Goal: Task Accomplishment & Management: Complete application form

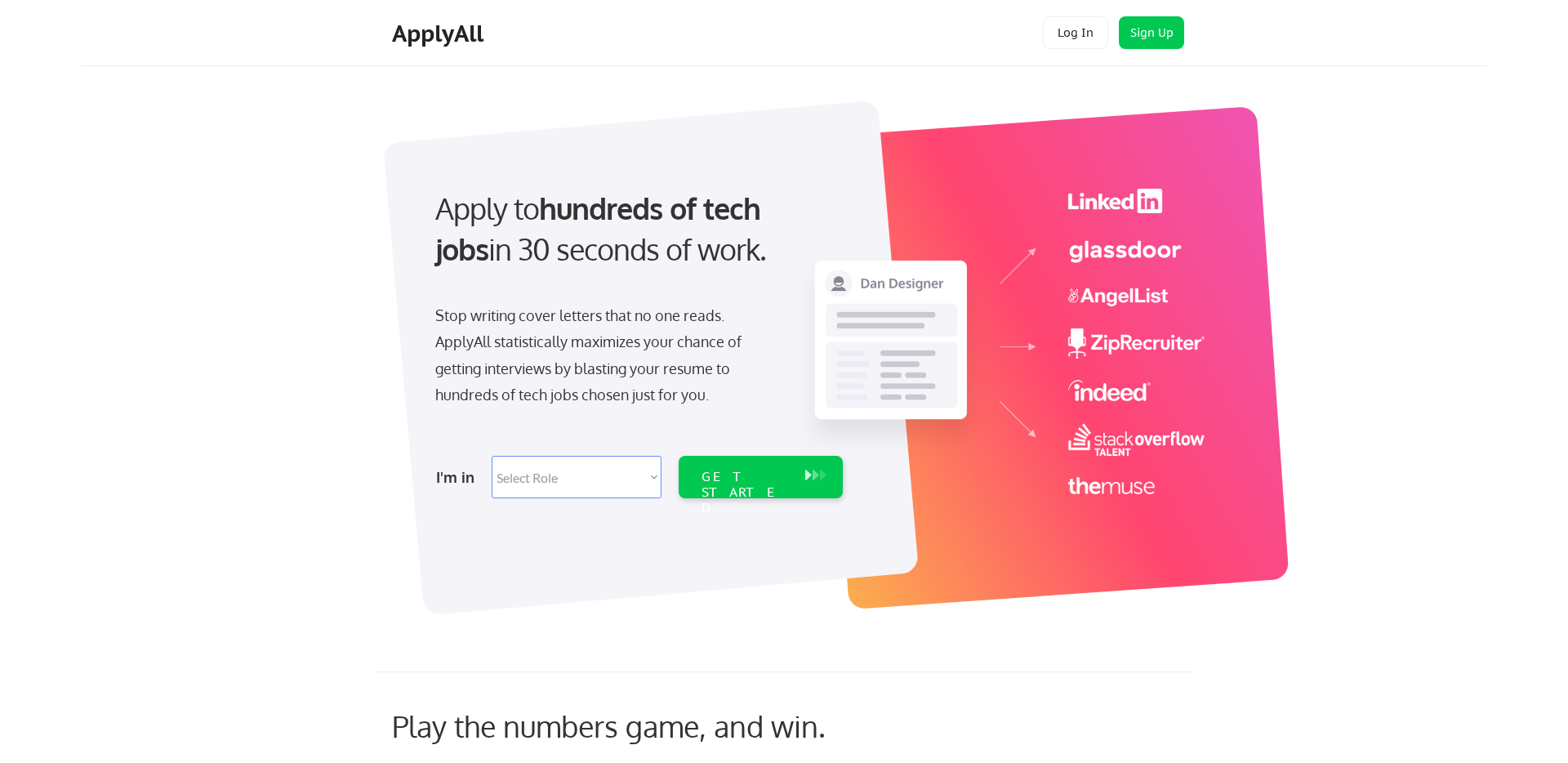
click at [625, 479] on select "Select Role Software Engineering Product Management Customer Success Sales UI/U…" at bounding box center [576, 477] width 170 height 42
select select ""marketing___comms""
click at [491, 456] on select "Select Role Software Engineering Product Management Customer Success Sales UI/U…" at bounding box center [576, 477] width 170 height 42
select select ""marketing___comms""
click at [738, 470] on div "GET STARTED" at bounding box center [745, 493] width 88 height 47
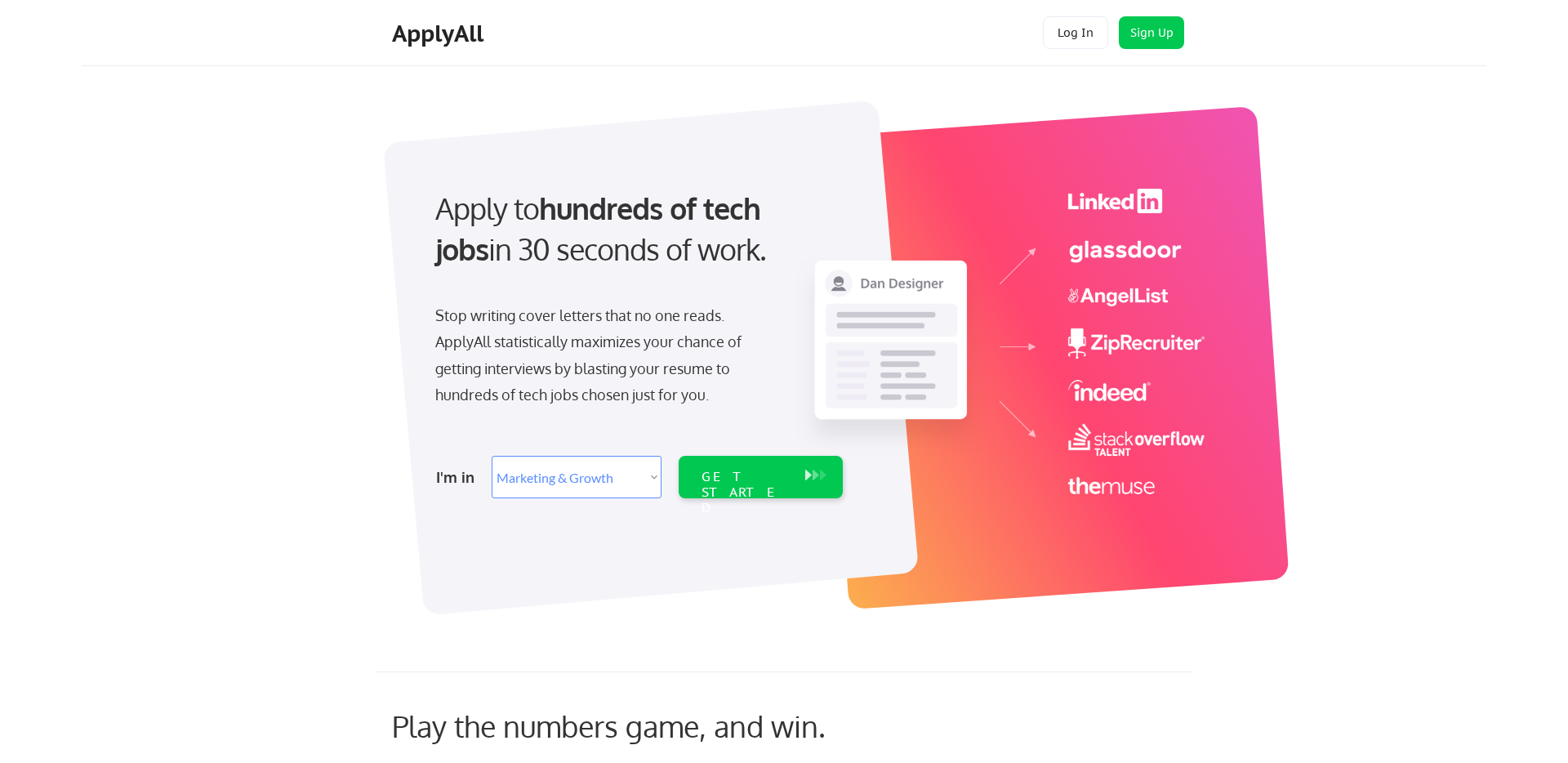
select select ""marketing___comms""
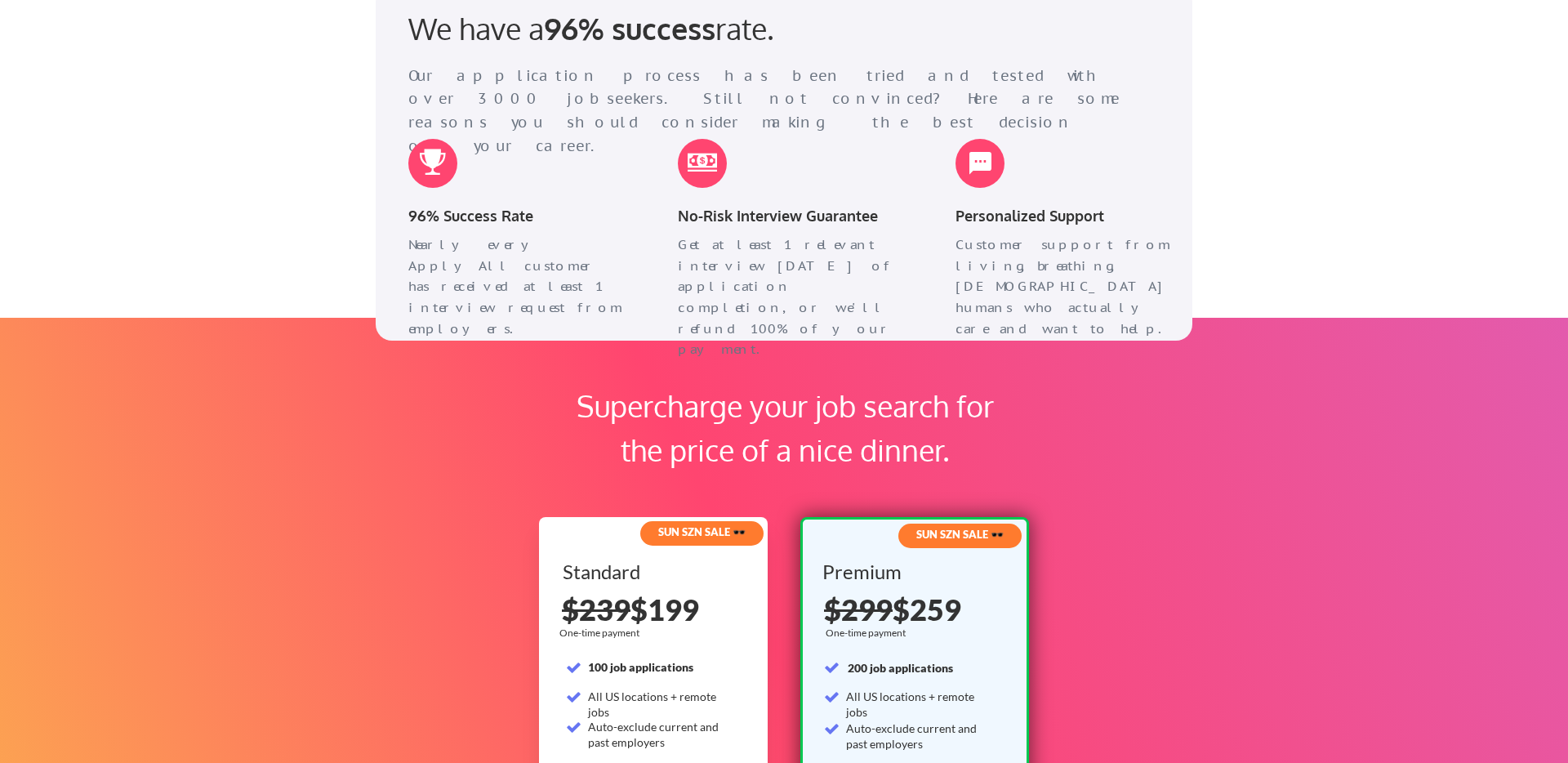
scroll to position [2291, 0]
